Goal: Check status: Check status

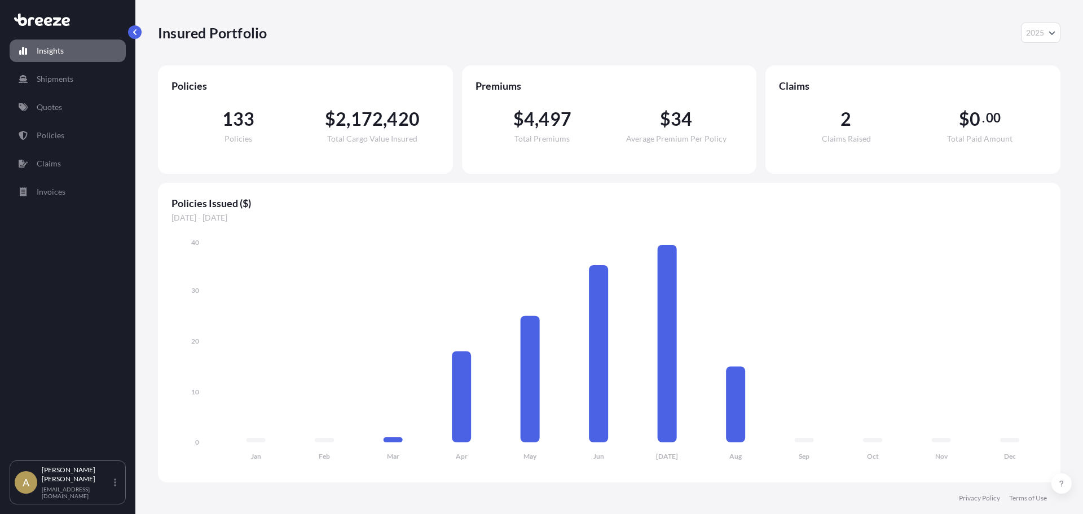
select select "2025"
click at [60, 21] on icon at bounding box center [42, 20] width 56 height 12
click at [49, 19] on icon at bounding box center [48, 21] width 8 height 9
click at [45, 47] on p "Insights" at bounding box center [50, 50] width 27 height 11
click at [48, 164] on p "Claims" at bounding box center [49, 163] width 24 height 11
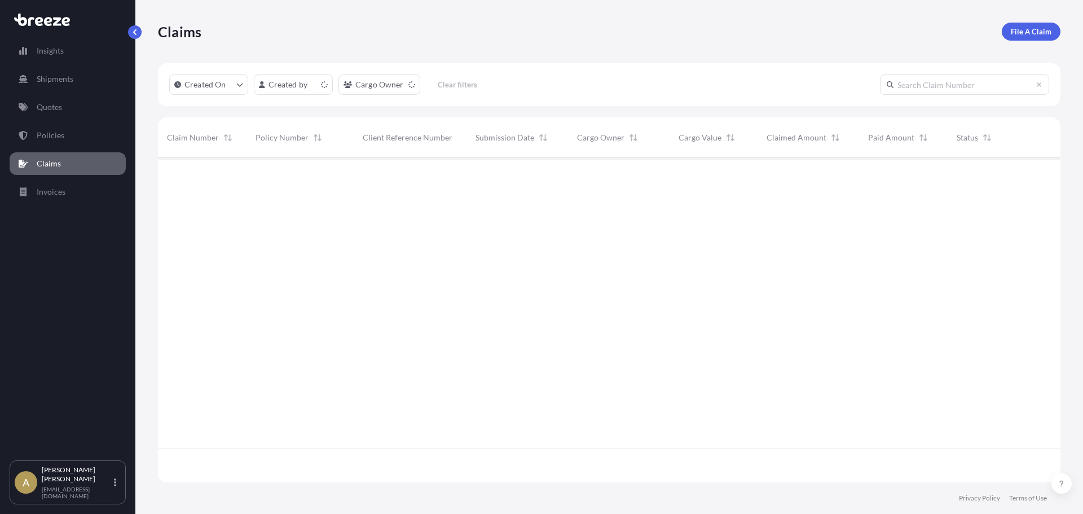
scroll to position [322, 894]
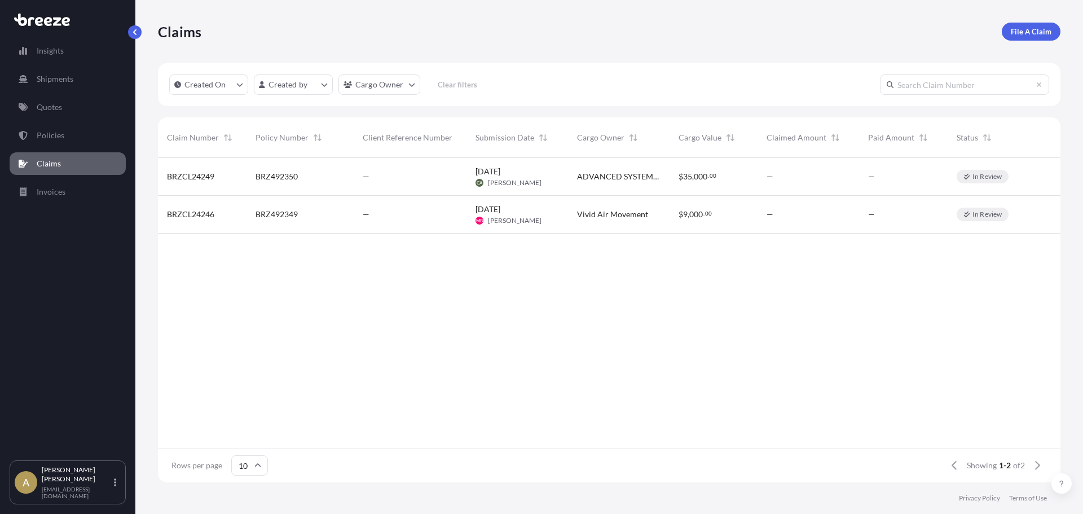
click at [274, 173] on span "BRZ492350" at bounding box center [276, 176] width 42 height 11
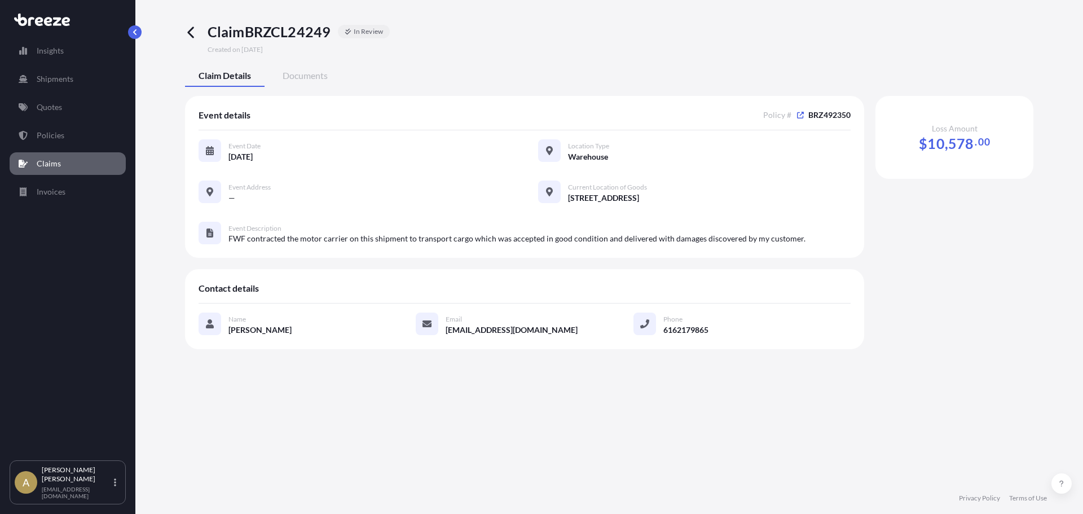
click at [197, 36] on icon at bounding box center [191, 32] width 13 height 13
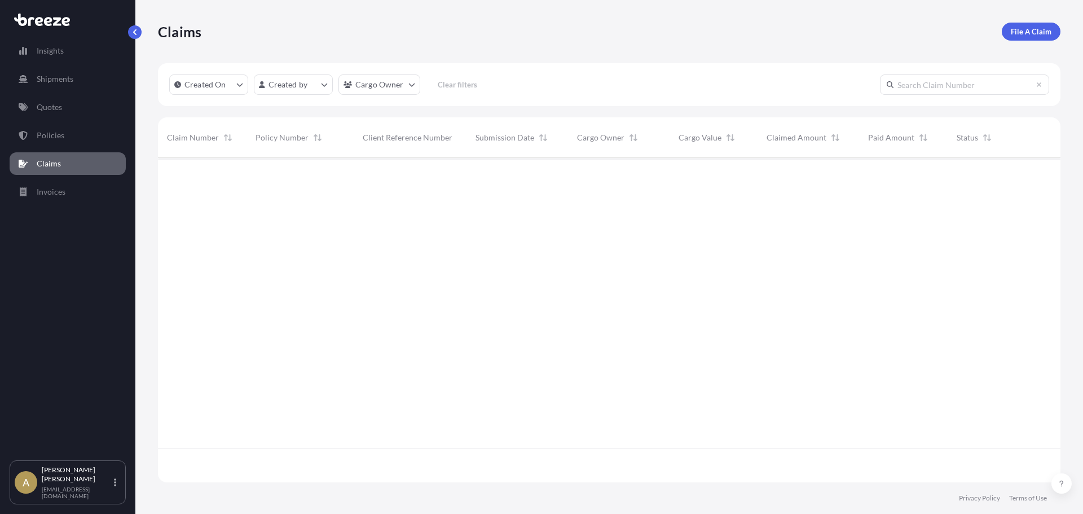
scroll to position [322, 894]
